Goal: Check status: Check status

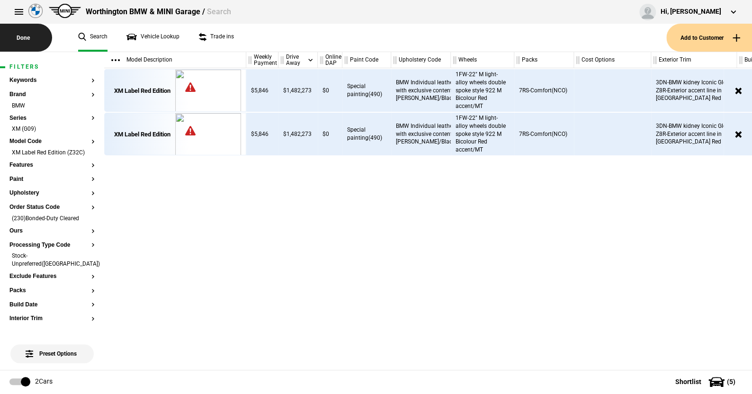
scroll to position [0, 123]
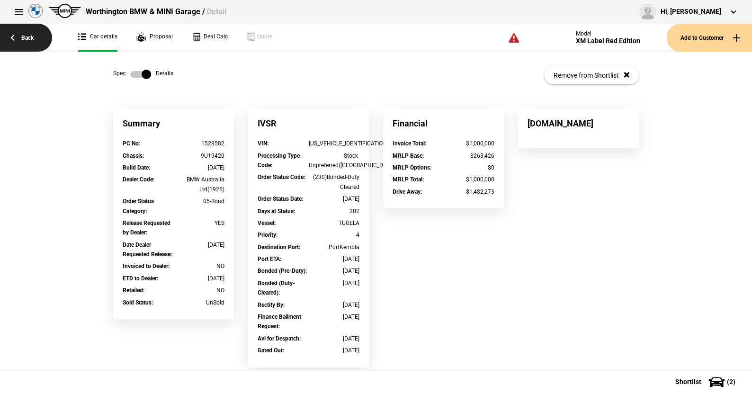
click at [29, 34] on link "Back" at bounding box center [26, 38] width 52 height 28
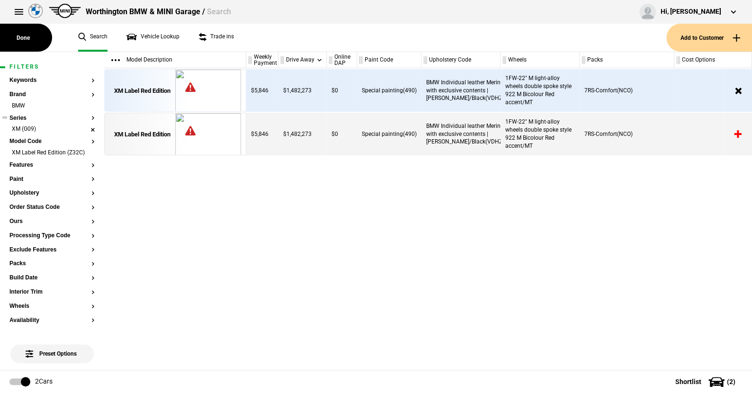
click at [83, 127] on li "XM (G09)" at bounding box center [51, 129] width 85 height 9
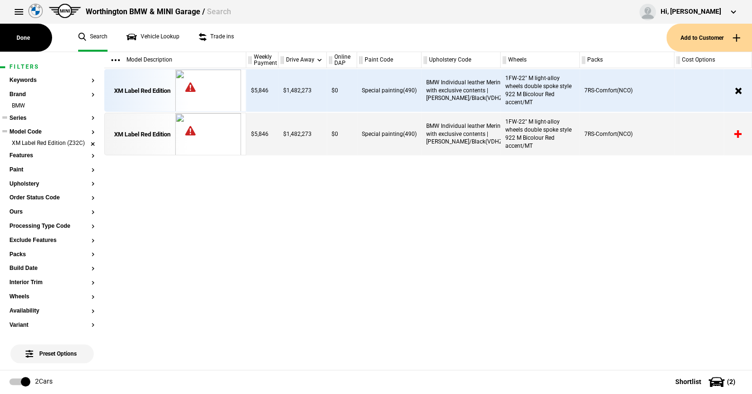
click at [85, 144] on li "XM Label Red Edition (Z32C)" at bounding box center [51, 143] width 85 height 9
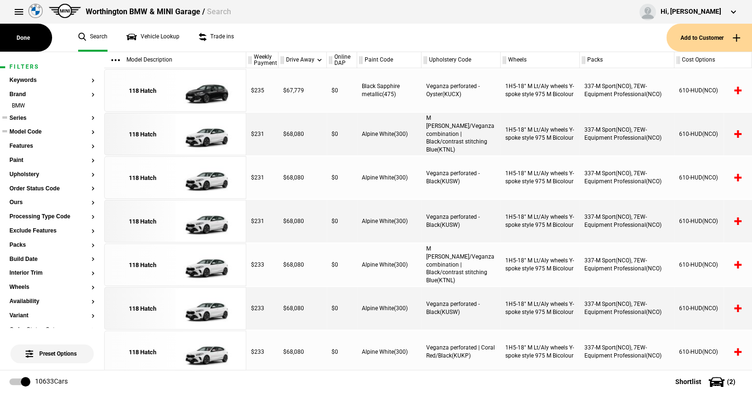
click at [19, 115] on button "Series" at bounding box center [51, 118] width 85 height 7
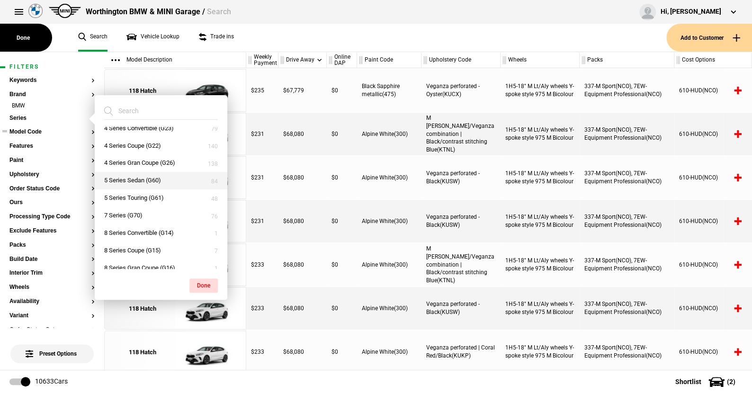
scroll to position [142, 0]
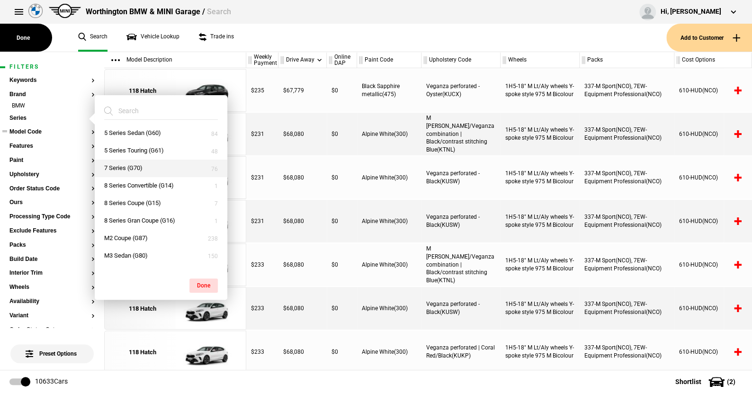
click at [137, 168] on button "7 Series (G70)" at bounding box center [161, 169] width 133 height 18
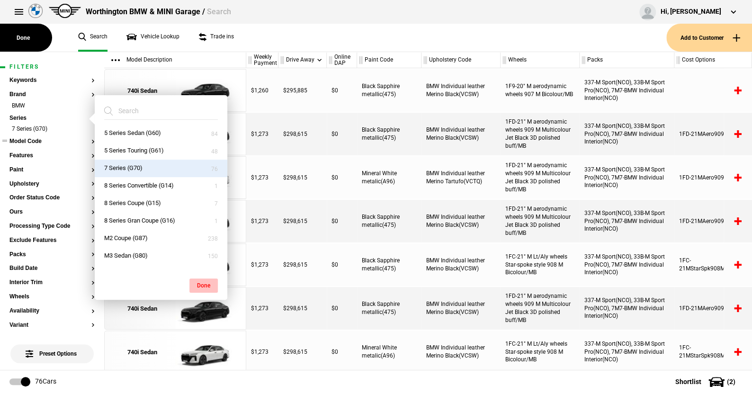
click at [205, 283] on button "Done" at bounding box center [203, 286] width 28 height 14
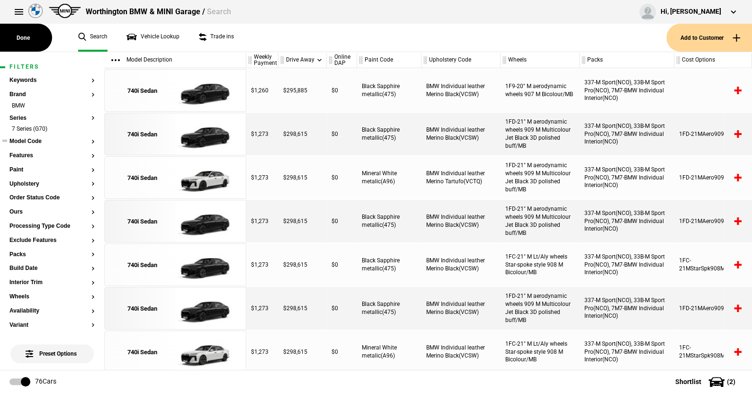
click at [36, 141] on button "Model Code" at bounding box center [51, 141] width 85 height 7
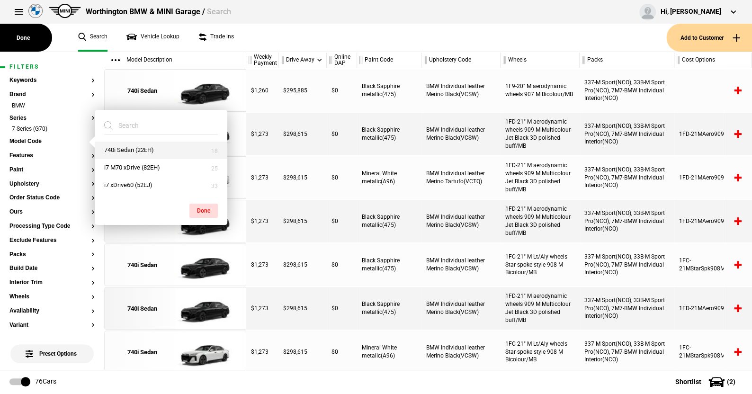
click at [128, 149] on button "740i Sedan (22EH)" at bounding box center [161, 151] width 133 height 18
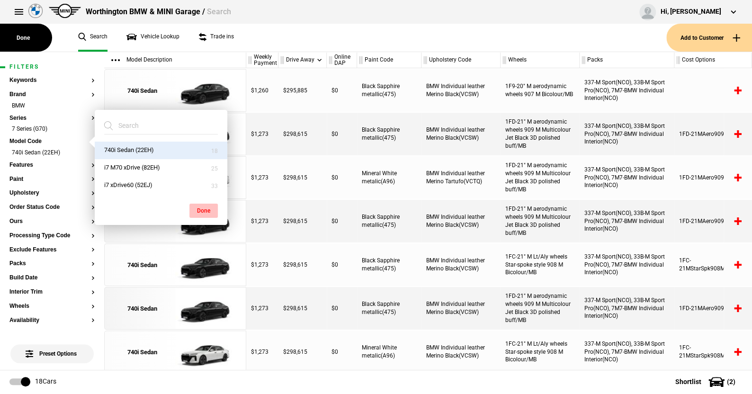
click at [205, 205] on button "Done" at bounding box center [203, 211] width 28 height 14
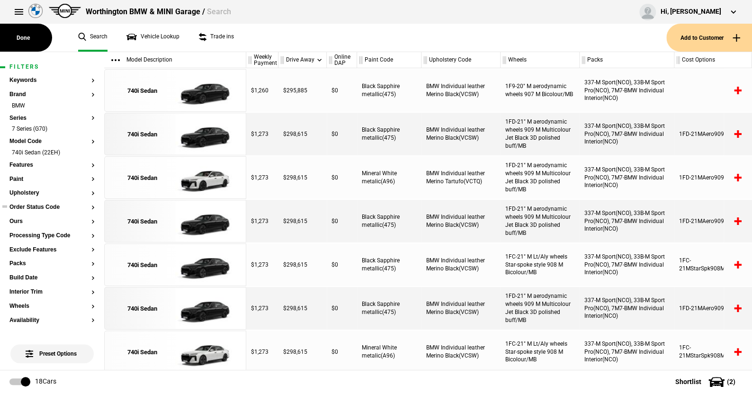
click at [47, 208] on button "Order Status Code" at bounding box center [51, 207] width 85 height 7
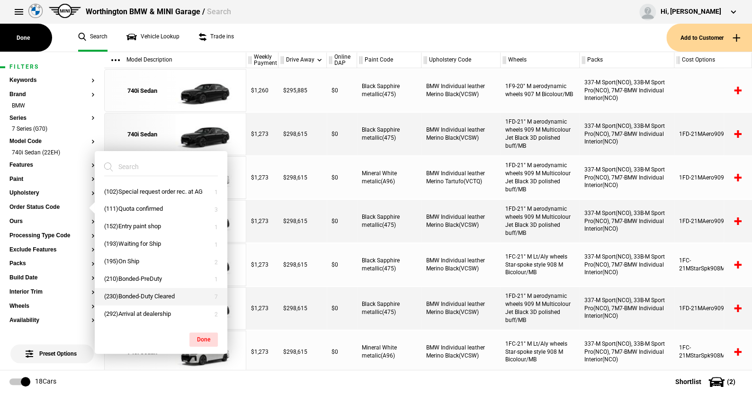
click at [135, 295] on button "(230)Bonded-Duty Cleared" at bounding box center [161, 297] width 133 height 18
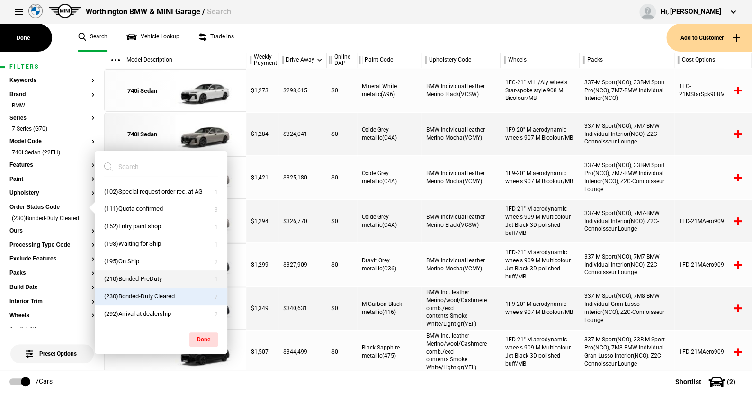
click at [133, 277] on button "(210)Bonded-PreDuty" at bounding box center [161, 279] width 133 height 18
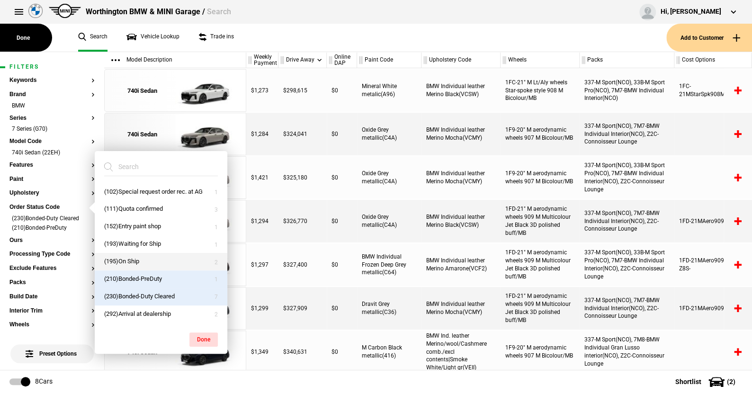
click at [131, 259] on button "(195)On Ship" at bounding box center [161, 262] width 133 height 18
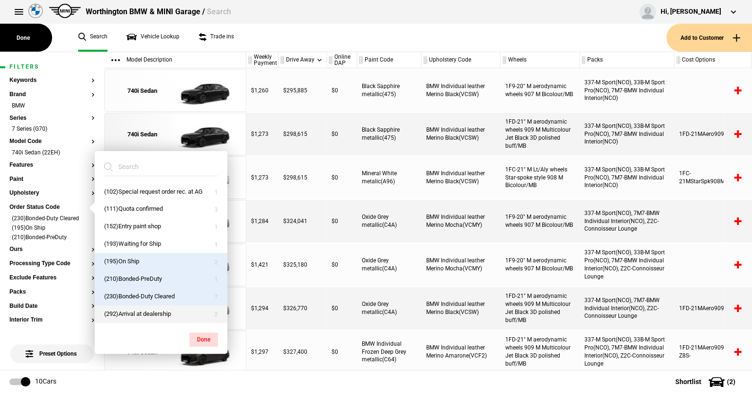
click at [135, 312] on button "(292)Arrival at dealership" at bounding box center [161, 315] width 133 height 18
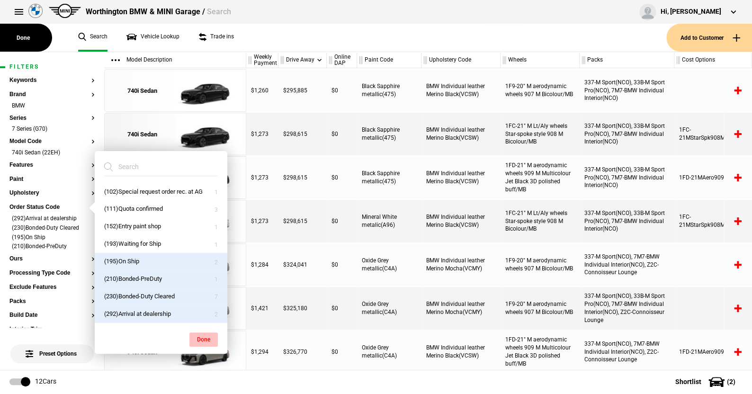
click at [200, 335] on button "Done" at bounding box center [203, 340] width 28 height 14
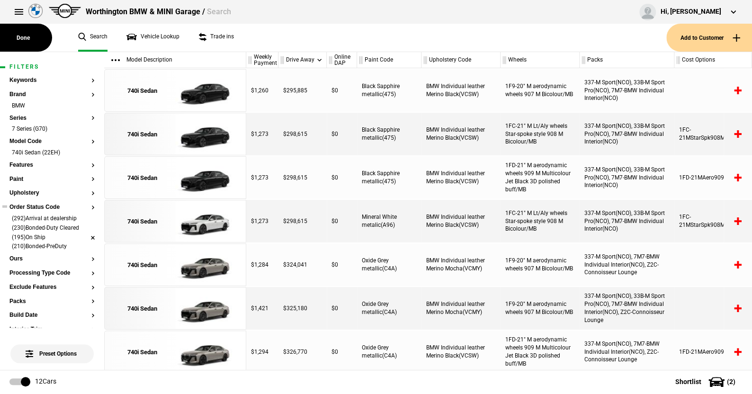
click at [84, 236] on li "(195)On Ship" at bounding box center [51, 238] width 85 height 9
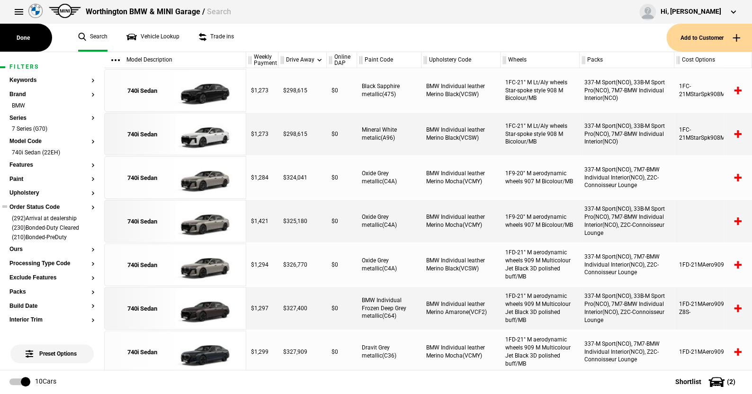
click at [237, 44] on ul "Search Vehicle Lookup Trade ins" at bounding box center [368, 38] width 598 height 28
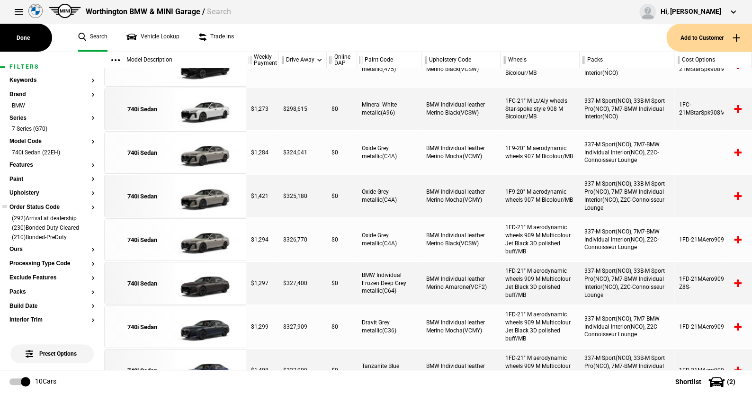
click at [49, 205] on button "Order Status Code" at bounding box center [51, 207] width 85 height 7
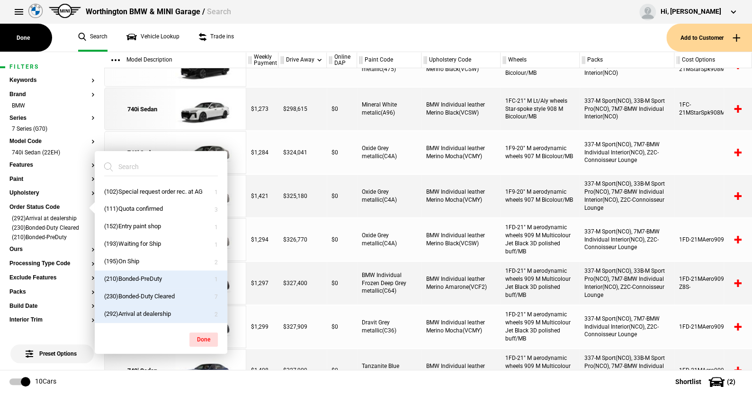
click at [131, 311] on button "(292)Arrival at dealership" at bounding box center [161, 315] width 133 height 18
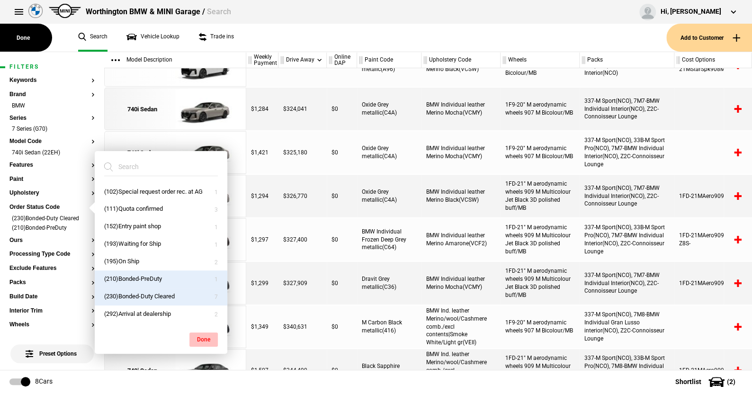
click at [201, 333] on button "Done" at bounding box center [203, 340] width 28 height 14
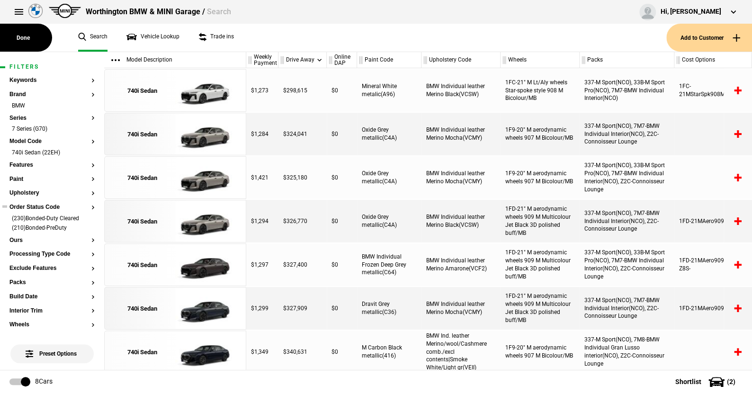
click at [26, 205] on button "Order Status Code" at bounding box center [51, 207] width 85 height 7
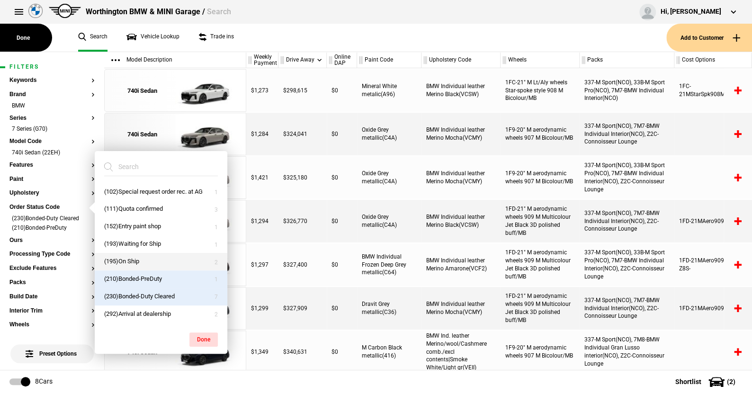
click at [130, 259] on button "(195)On Ship" at bounding box center [161, 262] width 133 height 18
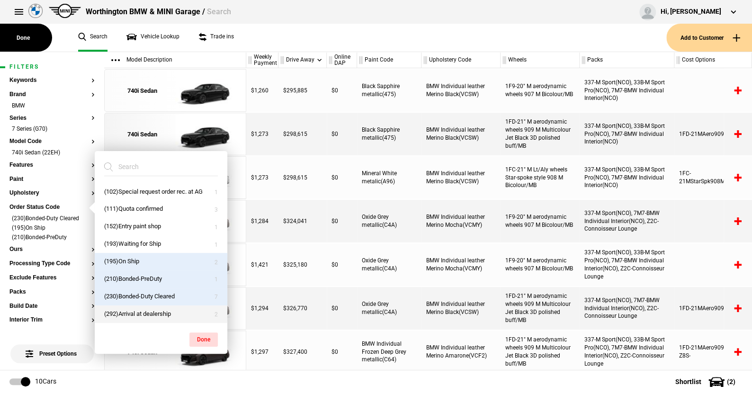
click at [132, 311] on button "(292)Arrival at dealership" at bounding box center [161, 315] width 133 height 18
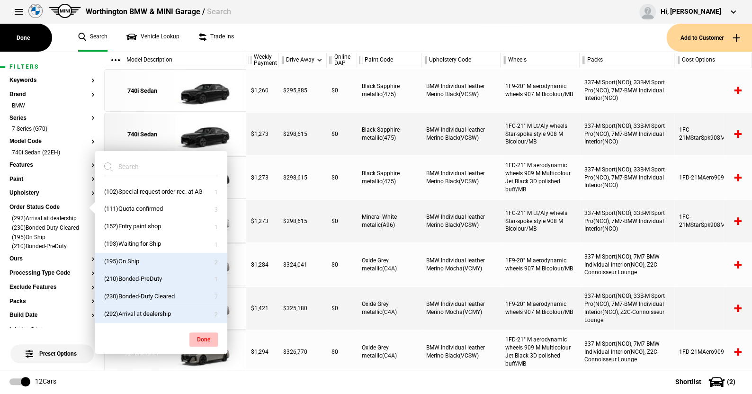
click at [203, 335] on button "Done" at bounding box center [203, 340] width 28 height 14
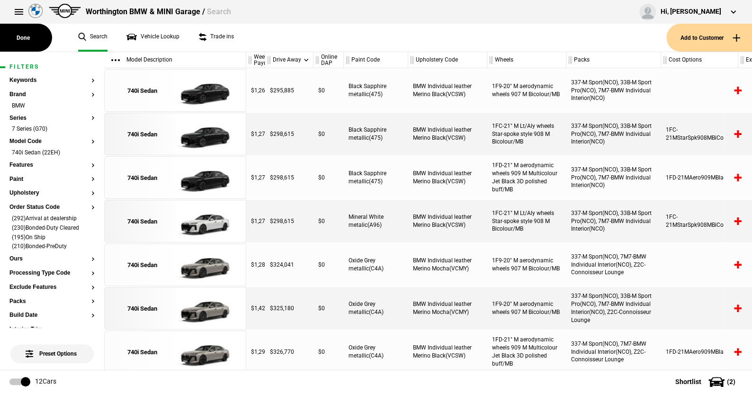
drag, startPoint x: 276, startPoint y: 58, endPoint x: 263, endPoint y: 63, distance: 13.9
click at [263, 63] on div at bounding box center [262, 60] width 3 height 16
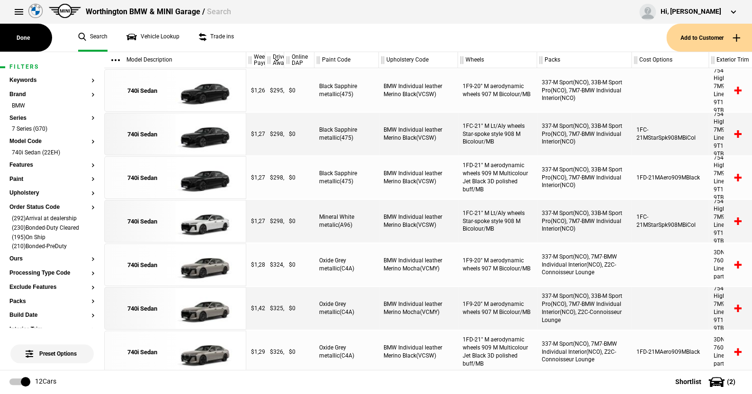
drag, startPoint x: 312, startPoint y: 60, endPoint x: 280, endPoint y: 64, distance: 31.6
click at [280, 64] on div at bounding box center [281, 60] width 3 height 16
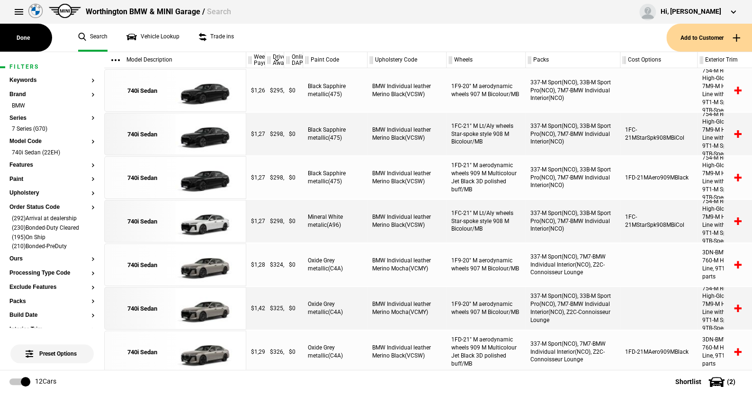
drag, startPoint x: 313, startPoint y: 61, endPoint x: 299, endPoint y: 63, distance: 14.4
click at [299, 63] on div at bounding box center [300, 60] width 3 height 16
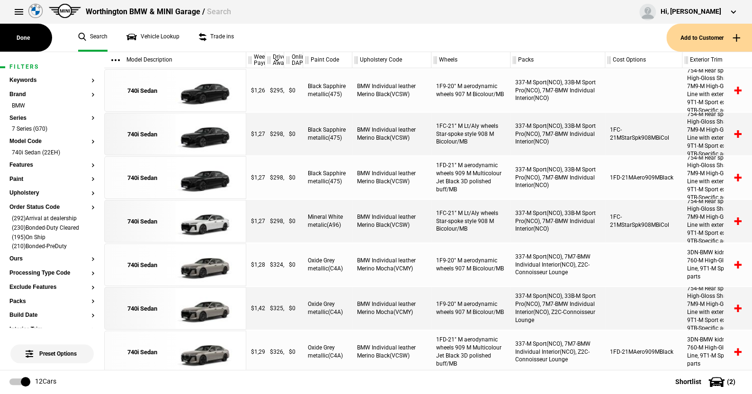
drag, startPoint x: 365, startPoint y: 60, endPoint x: 350, endPoint y: 64, distance: 15.9
click at [350, 64] on div at bounding box center [350, 60] width 3 height 16
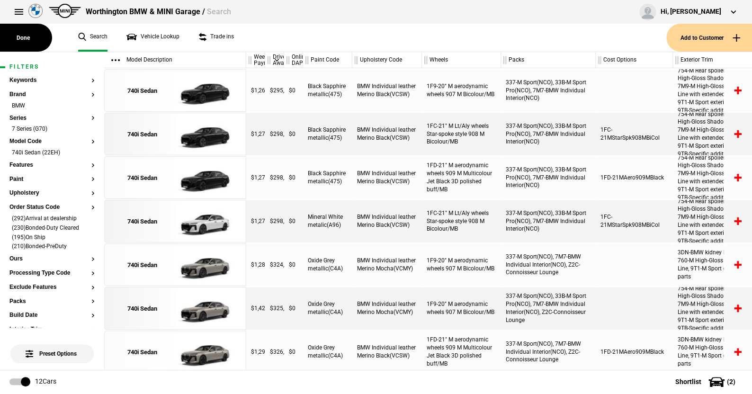
drag, startPoint x: 429, startPoint y: 59, endPoint x: 419, endPoint y: 64, distance: 11.0
click at [419, 64] on div at bounding box center [419, 60] width 3 height 16
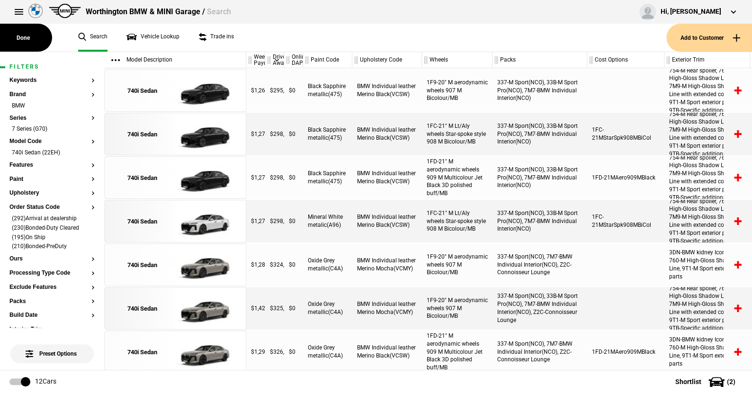
drag, startPoint x: 500, startPoint y: 58, endPoint x: 492, endPoint y: 62, distance: 9.5
click at [492, 62] on div at bounding box center [490, 60] width 3 height 16
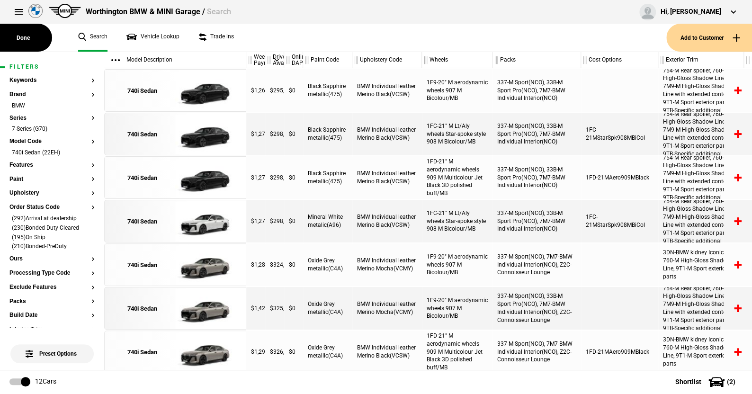
drag, startPoint x: 584, startPoint y: 58, endPoint x: 578, endPoint y: 61, distance: 7.0
click at [578, 61] on div at bounding box center [578, 60] width 3 height 16
click at [656, 57] on div "Weekly Payment Drive Away Online DAP Paint Code Upholstery Code Wheels Packs Co…" at bounding box center [499, 60] width 506 height 16
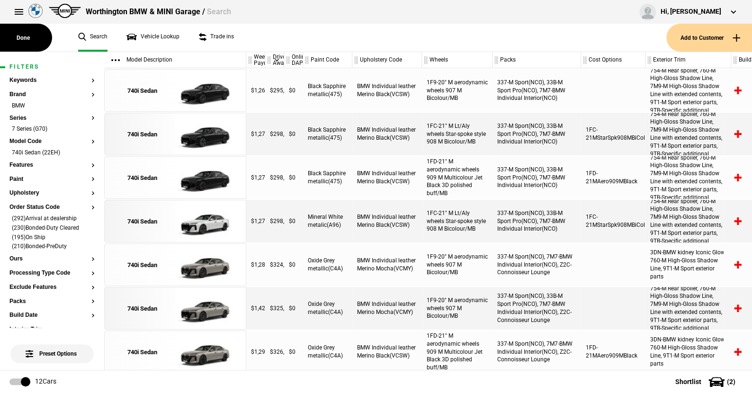
drag, startPoint x: 655, startPoint y: 58, endPoint x: 642, endPoint y: 60, distance: 12.9
click at [642, 60] on div at bounding box center [643, 60] width 3 height 16
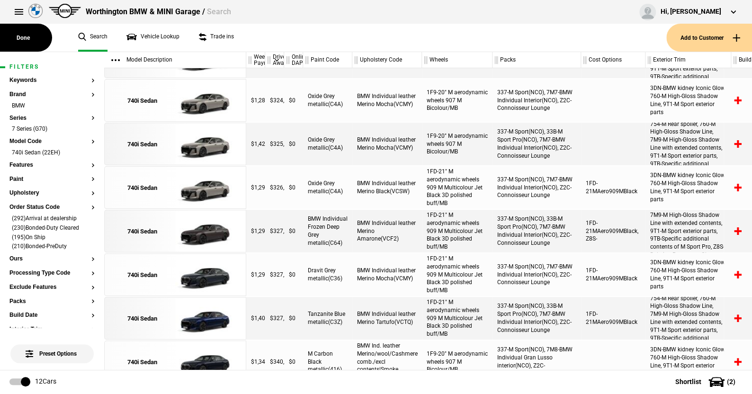
scroll to position [178, 0]
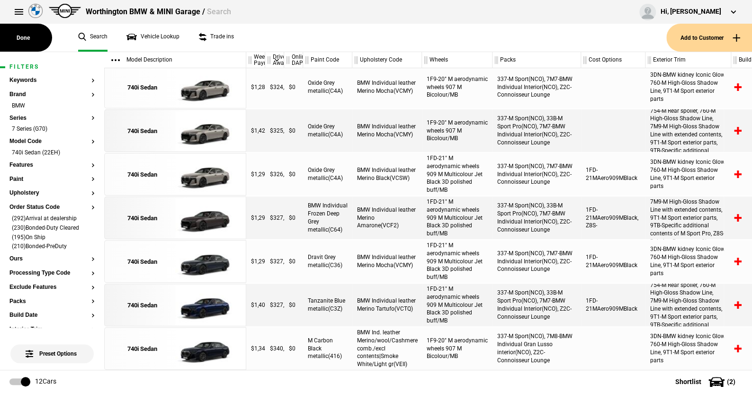
click at [392, 42] on ul "Search Vehicle Lookup Trade ins" at bounding box center [368, 38] width 598 height 28
